Goal: Information Seeking & Learning: Understand process/instructions

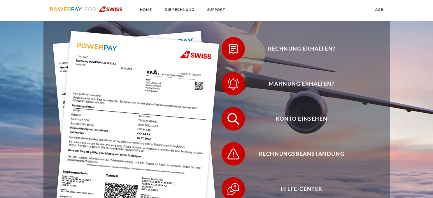
scroll to position [123, 0]
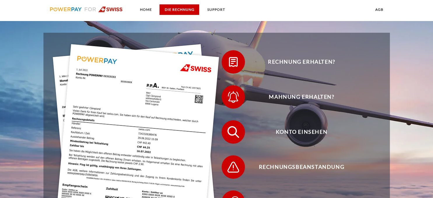
click at [170, 9] on link "DIE RECHNUNG" at bounding box center [179, 9] width 40 height 10
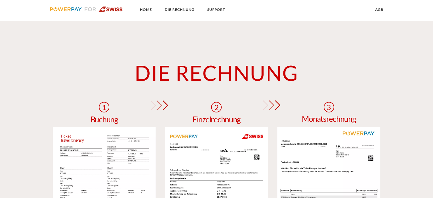
scroll to position [397, 0]
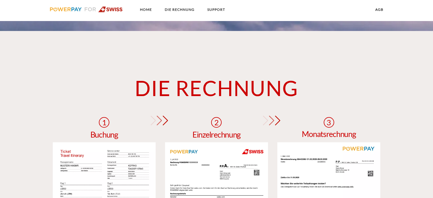
click at [110, 9] on img at bounding box center [86, 9] width 73 height 6
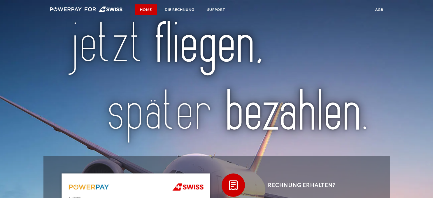
click at [148, 11] on link "Home" at bounding box center [146, 9] width 22 height 10
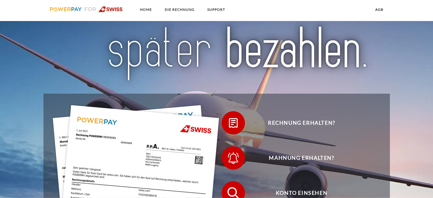
scroll to position [61, 0]
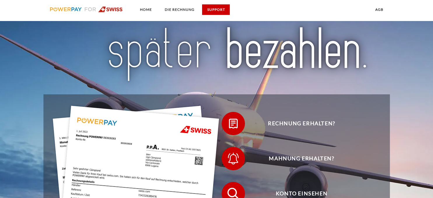
click at [213, 7] on link "SUPPORT" at bounding box center [216, 9] width 28 height 10
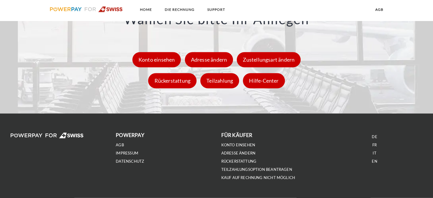
scroll to position [868, 0]
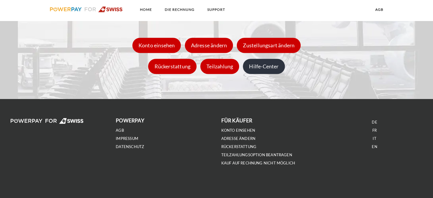
click at [262, 68] on div "Hilfe-Center" at bounding box center [264, 66] width 42 height 15
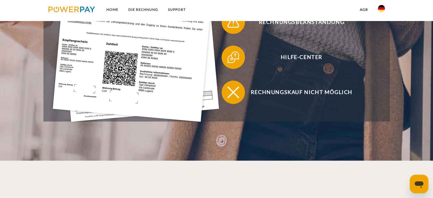
scroll to position [246, 0]
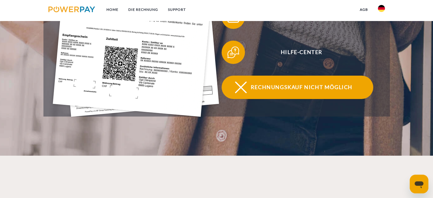
click at [282, 87] on span "Rechnungskauf nicht möglich" at bounding box center [301, 86] width 143 height 23
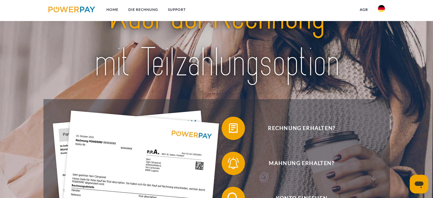
scroll to position [31, 0]
click at [146, 8] on link "DIE RECHNUNG" at bounding box center [143, 9] width 40 height 10
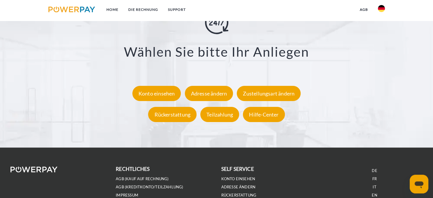
scroll to position [1078, 0]
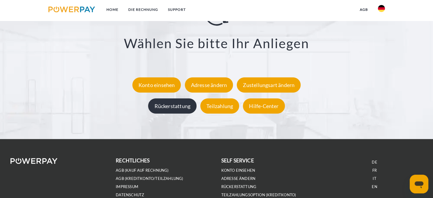
click at [181, 104] on div "Rückerstattung" at bounding box center [172, 105] width 48 height 15
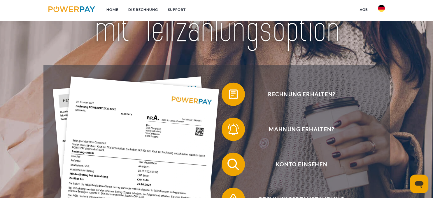
scroll to position [18, 0]
